Goal: Task Accomplishment & Management: Manage account settings

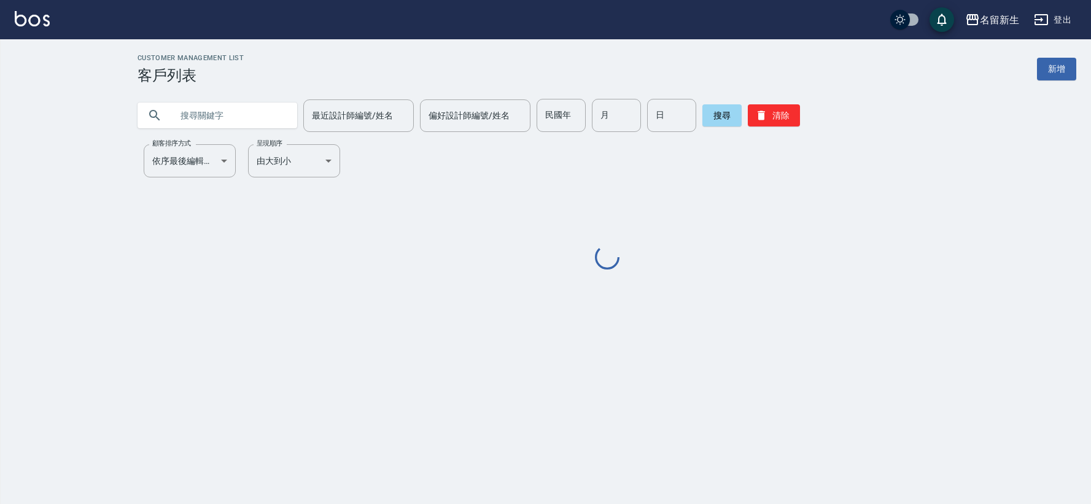
click at [543, 118] on div "民國年 民國年" at bounding box center [560, 115] width 49 height 33
type input "75"
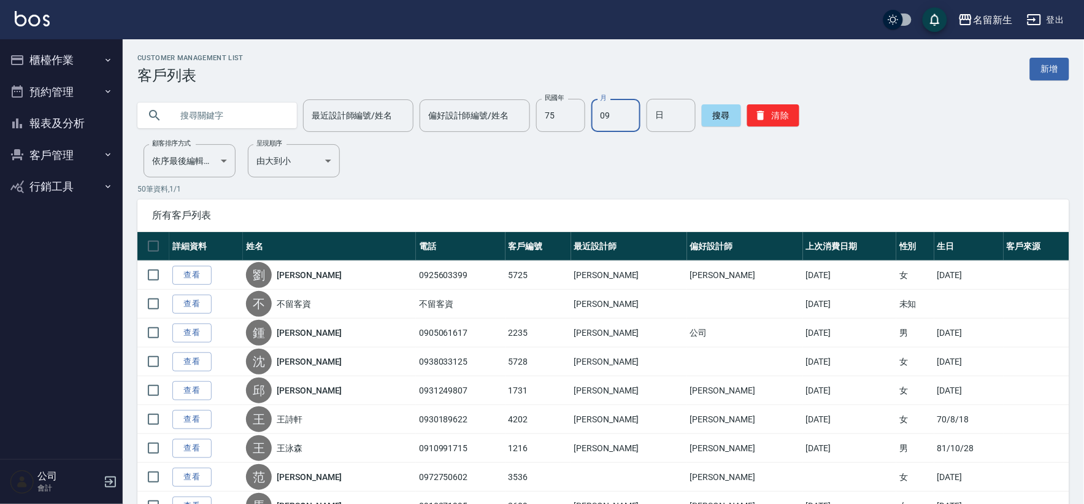
type input "09"
type input "19"
